Goal: Task Accomplishment & Management: Manage account settings

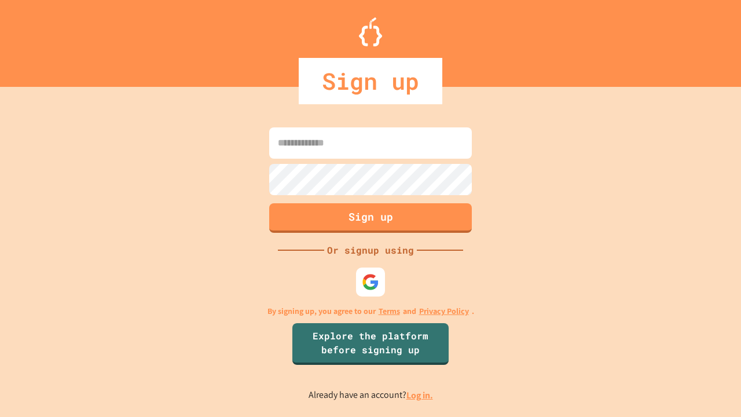
click at [420, 395] on link "Log in." at bounding box center [419, 395] width 27 height 12
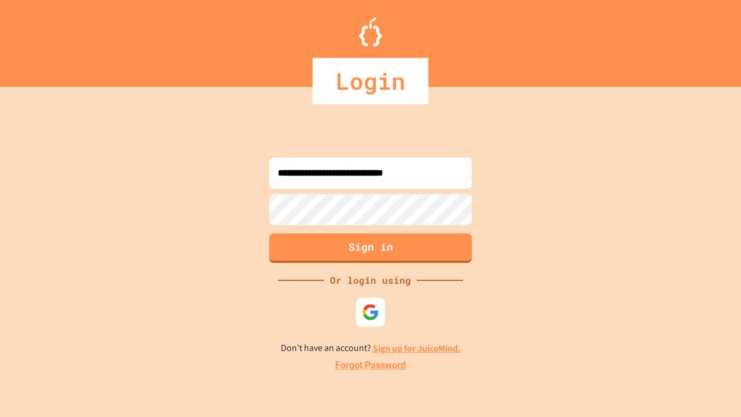
type input "**********"
